Goal: Navigation & Orientation: Go to known website

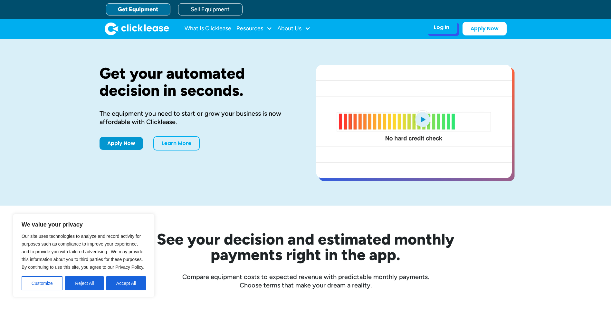
click at [441, 27] on div "Log In" at bounding box center [441, 27] width 15 height 6
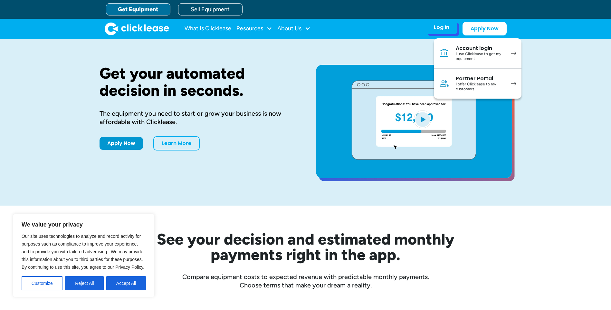
click at [471, 50] on div "Account login" at bounding box center [480, 48] width 49 height 6
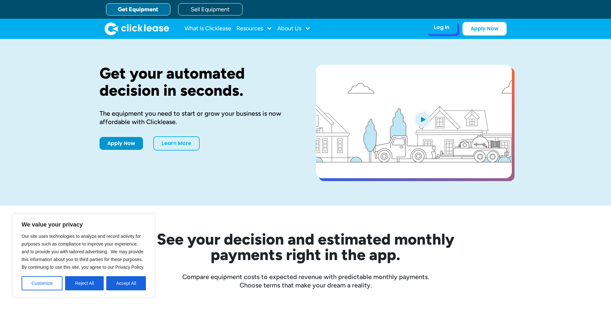
click at [441, 29] on div "Log In" at bounding box center [441, 27] width 15 height 6
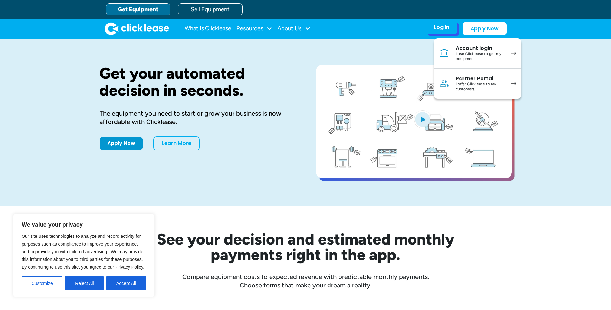
click at [461, 48] on div "Account login" at bounding box center [480, 48] width 49 height 6
